Goal: Task Accomplishment & Management: Use online tool/utility

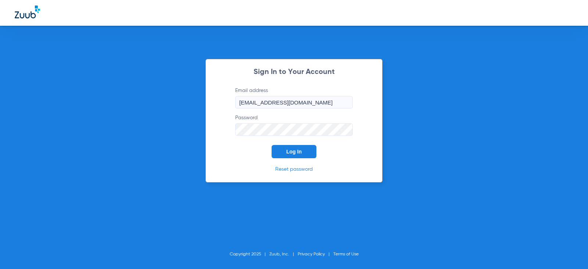
click at [288, 154] on span "Log In" at bounding box center [293, 151] width 15 height 6
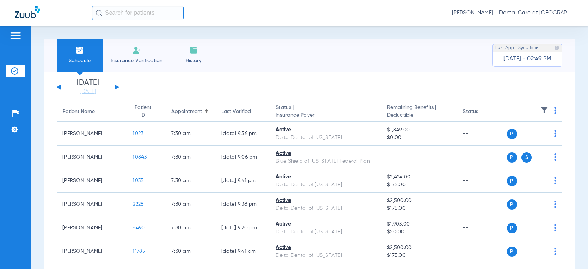
click at [142, 14] on input "text" at bounding box center [138, 13] width 92 height 15
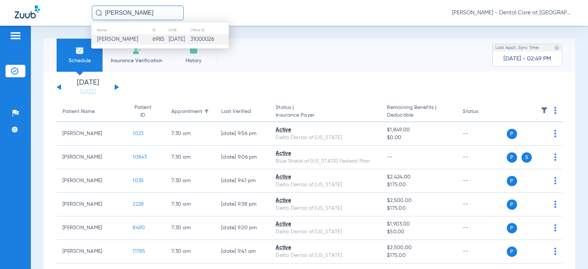
click at [136, 40] on span "[PERSON_NAME]" at bounding box center [117, 39] width 41 height 6
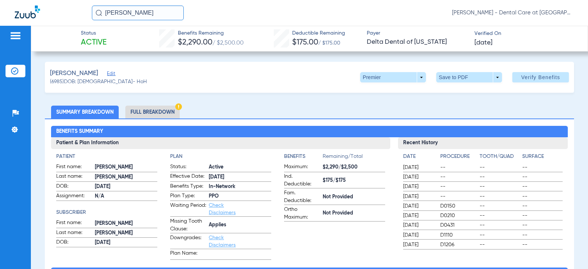
click at [158, 115] on li "Full Breakdown" at bounding box center [152, 111] width 54 height 13
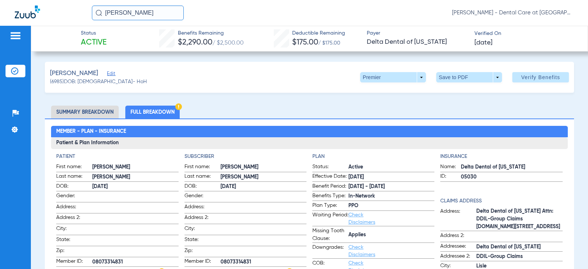
click at [159, 112] on li "Full Breakdown" at bounding box center [152, 111] width 54 height 13
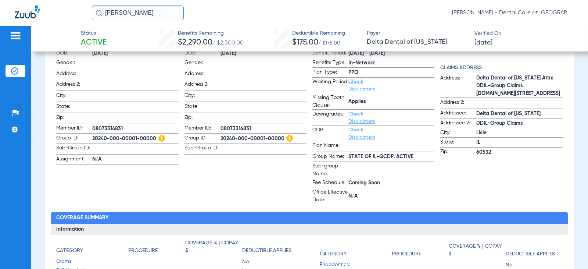
scroll to position [147, 0]
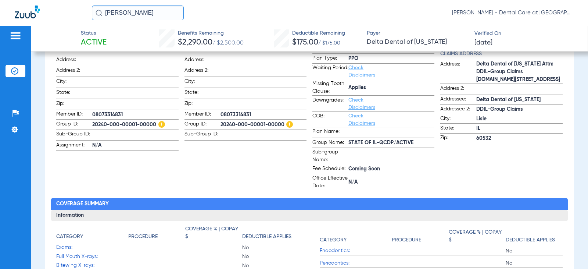
click at [213, 145] on app-subscriber-information "Subscriber First name: [PERSON_NAME] Last name: [PERSON_NAME] DOB: [DEMOGRAPHIC…" at bounding box center [245, 98] width 122 height 184
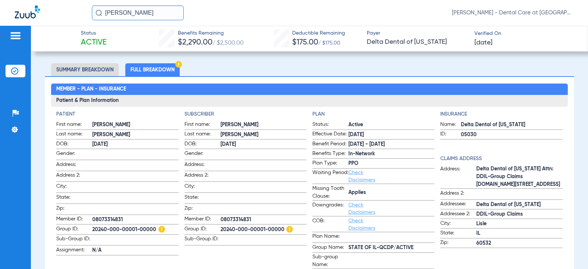
scroll to position [0, 0]
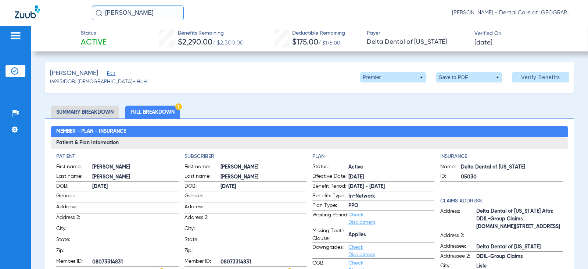
click at [33, 11] on div "[PERSON_NAME] [PERSON_NAME] - Dental Care at [GEOGRAPHIC_DATA]" at bounding box center [294, 13] width 588 height 26
click at [153, 10] on input "[PERSON_NAME]" at bounding box center [138, 13] width 92 height 15
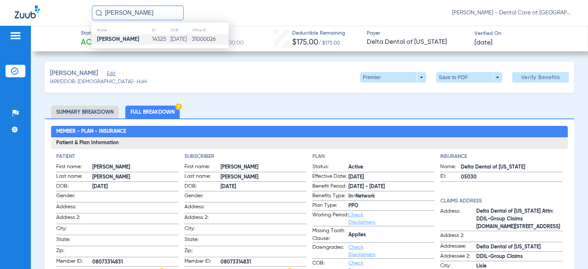
click at [154, 37] on td "14525" at bounding box center [161, 39] width 18 height 10
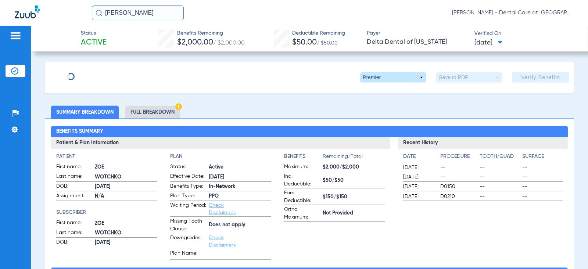
click at [144, 111] on li "Full Breakdown" at bounding box center [152, 111] width 54 height 13
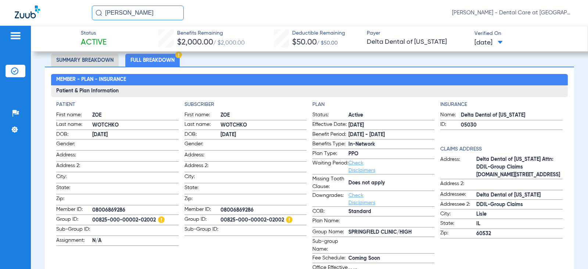
scroll to position [73, 0]
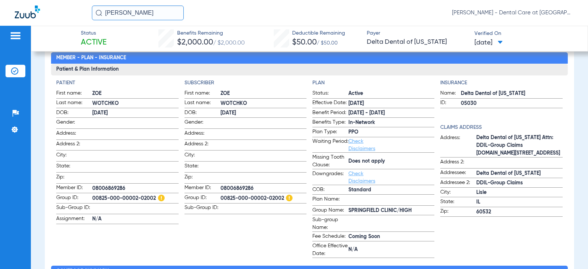
drag, startPoint x: 126, startPoint y: 10, endPoint x: 51, endPoint y: 10, distance: 74.9
click at [51, 10] on div "[PERSON_NAME] [PERSON_NAME] - Dental Care at [GEOGRAPHIC_DATA]" at bounding box center [294, 13] width 588 height 26
click at [130, 12] on input "[PERSON_NAME]" at bounding box center [138, 13] width 92 height 15
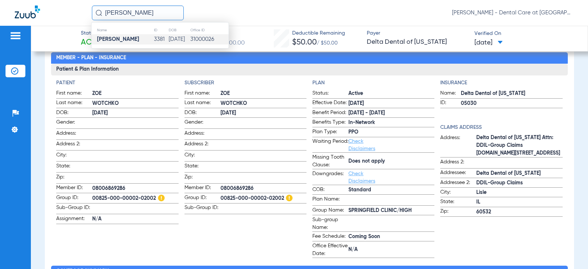
click at [134, 37] on strong "[PERSON_NAME]" at bounding box center [118, 39] width 42 height 6
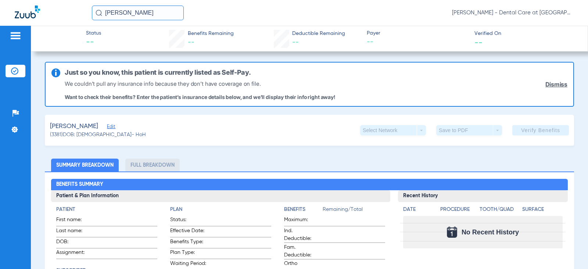
drag, startPoint x: 158, startPoint y: 12, endPoint x: 72, endPoint y: 12, distance: 86.7
click at [74, 12] on div "[PERSON_NAME] [PERSON_NAME] - Dental Care at [GEOGRAPHIC_DATA]" at bounding box center [294, 13] width 588 height 26
click at [168, 11] on input "[PERSON_NAME]" at bounding box center [138, 13] width 92 height 15
drag, startPoint x: 145, startPoint y: 38, endPoint x: 135, endPoint y: 42, distance: 10.5
click at [153, 39] on td "8081" at bounding box center [160, 39] width 15 height 10
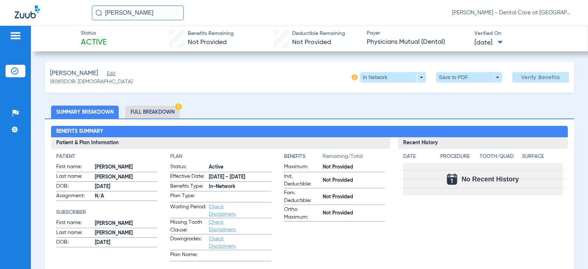
click at [148, 110] on li "Full Breakdown" at bounding box center [152, 111] width 54 height 13
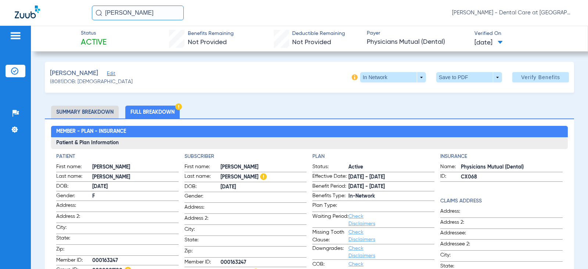
drag, startPoint x: 161, startPoint y: 11, endPoint x: 50, endPoint y: 10, distance: 110.2
click at [50, 10] on div "[PERSON_NAME] [PERSON_NAME] - Dental Care at [GEOGRAPHIC_DATA]" at bounding box center [294, 13] width 588 height 26
click at [151, 12] on input "[PERSON_NAME]" at bounding box center [138, 13] width 92 height 15
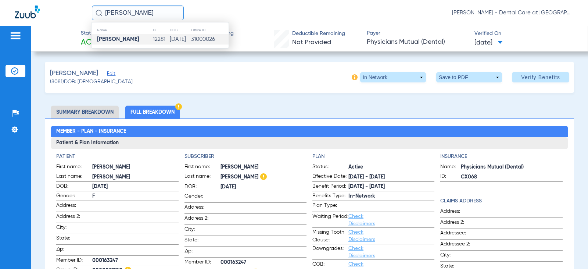
click at [142, 37] on td "[PERSON_NAME]" at bounding box center [121, 39] width 61 height 10
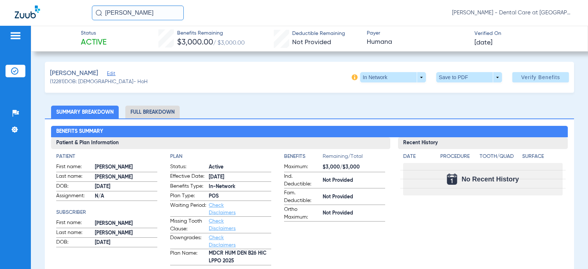
click at [166, 114] on li "Full Breakdown" at bounding box center [152, 111] width 54 height 13
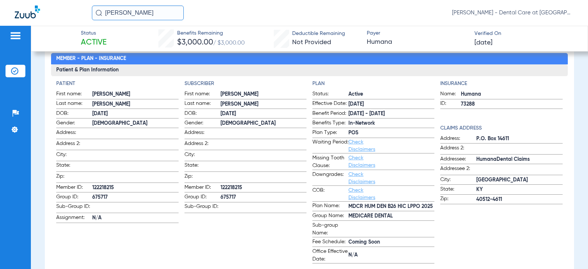
scroll to position [73, 0]
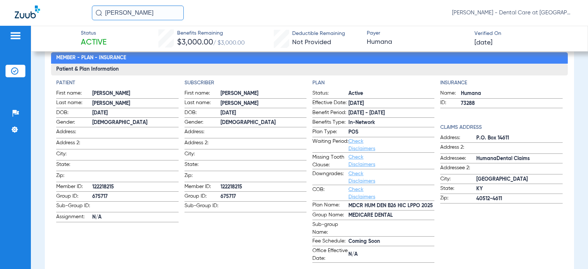
drag, startPoint x: 157, startPoint y: 12, endPoint x: -15, endPoint y: 12, distance: 171.9
click at [0, 12] on html "[PERSON_NAME] [PERSON_NAME] - Dental Care at [GEOGRAPHIC_DATA] Patients Insuran…" at bounding box center [294, 134] width 588 height 269
click at [138, 15] on input "[PERSON_NAME]" at bounding box center [138, 13] width 92 height 15
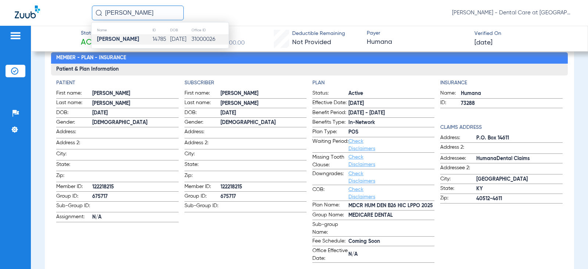
type input "[PERSON_NAME]"
click at [143, 36] on td "[PERSON_NAME]" at bounding box center [121, 39] width 61 height 10
